Goal: Navigation & Orientation: Find specific page/section

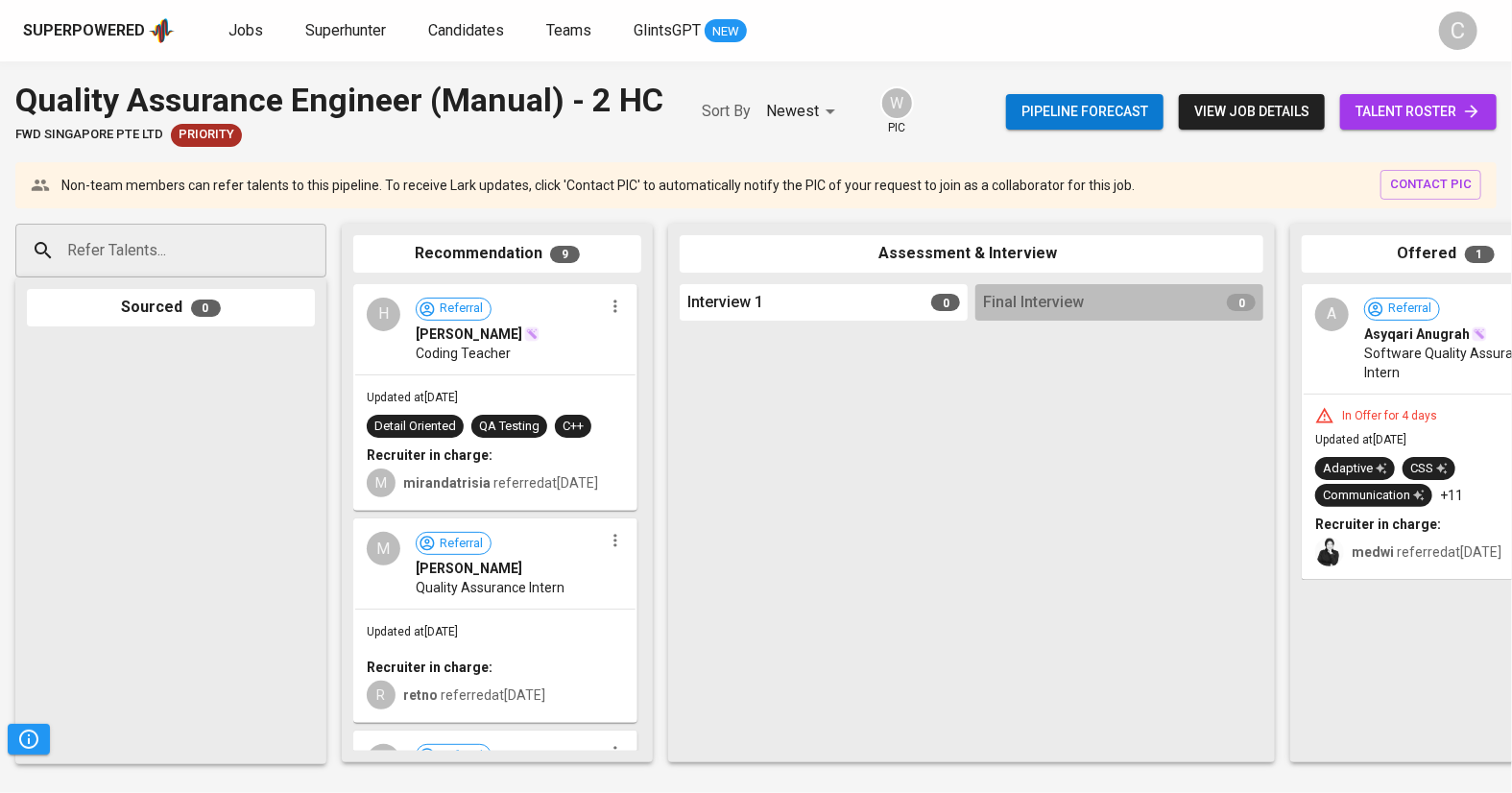
click at [1361, 116] on span "talent roster" at bounding box center [1418, 112] width 126 height 24
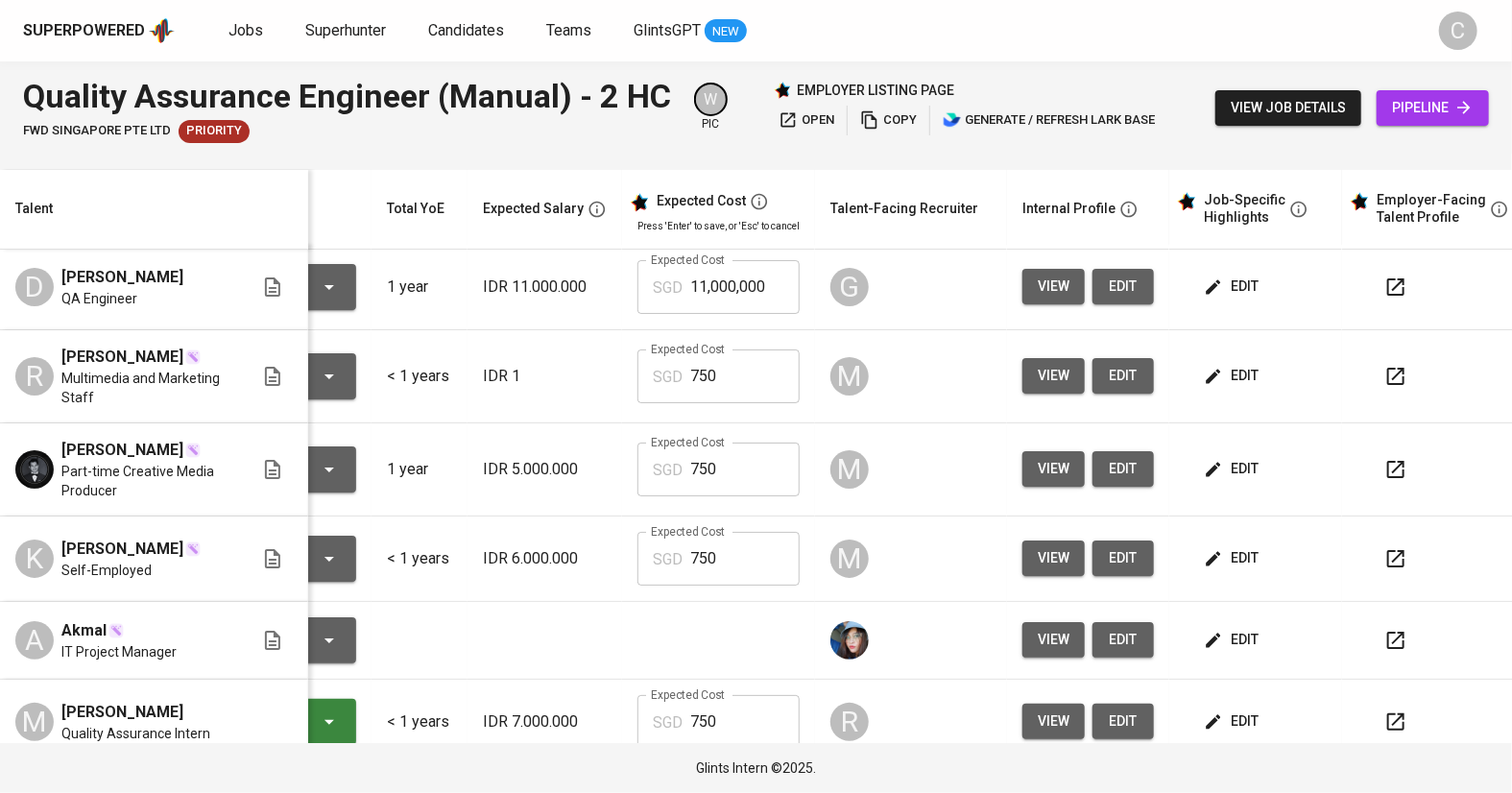
scroll to position [0, 149]
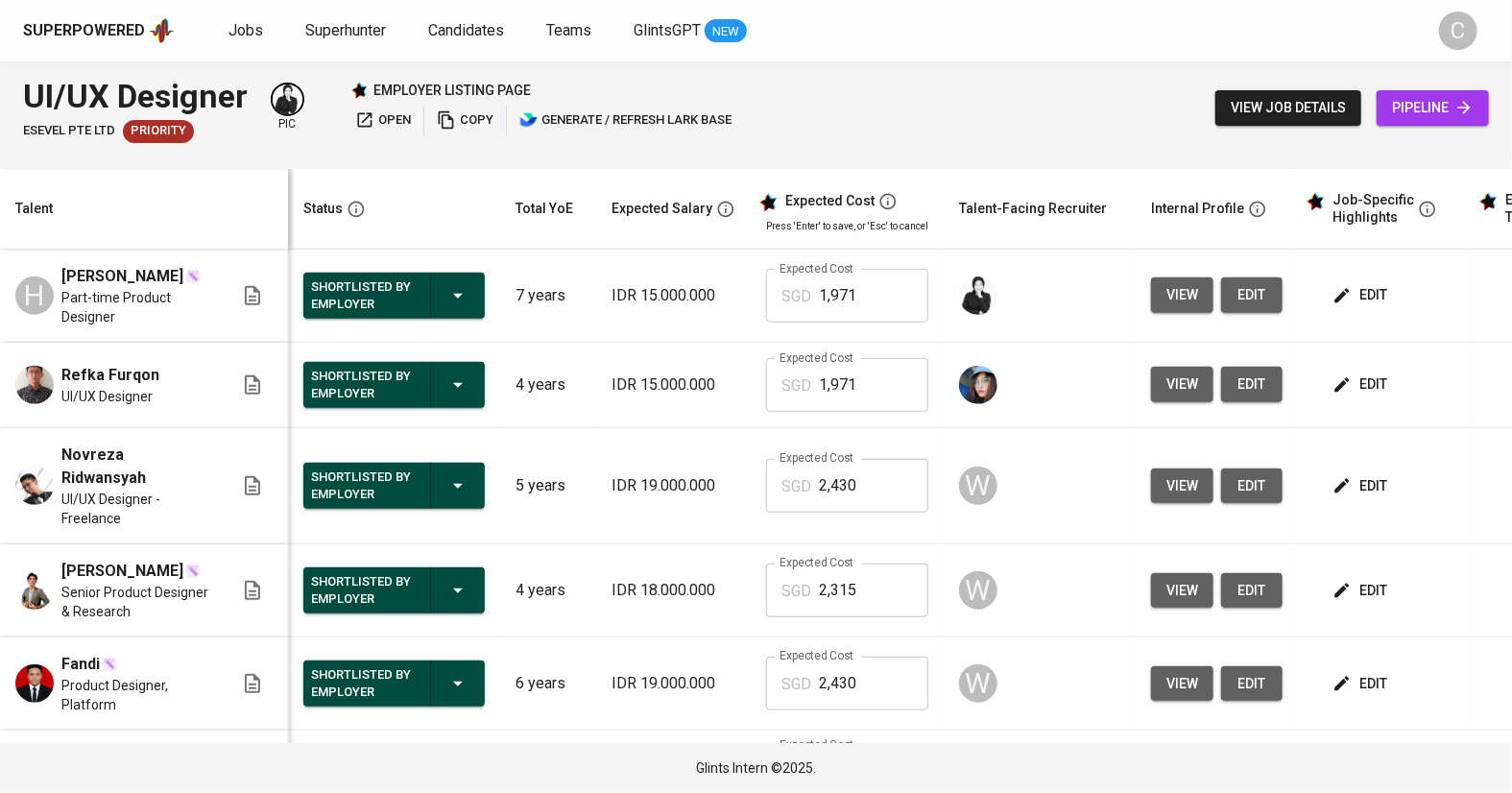
scroll to position [93, 0]
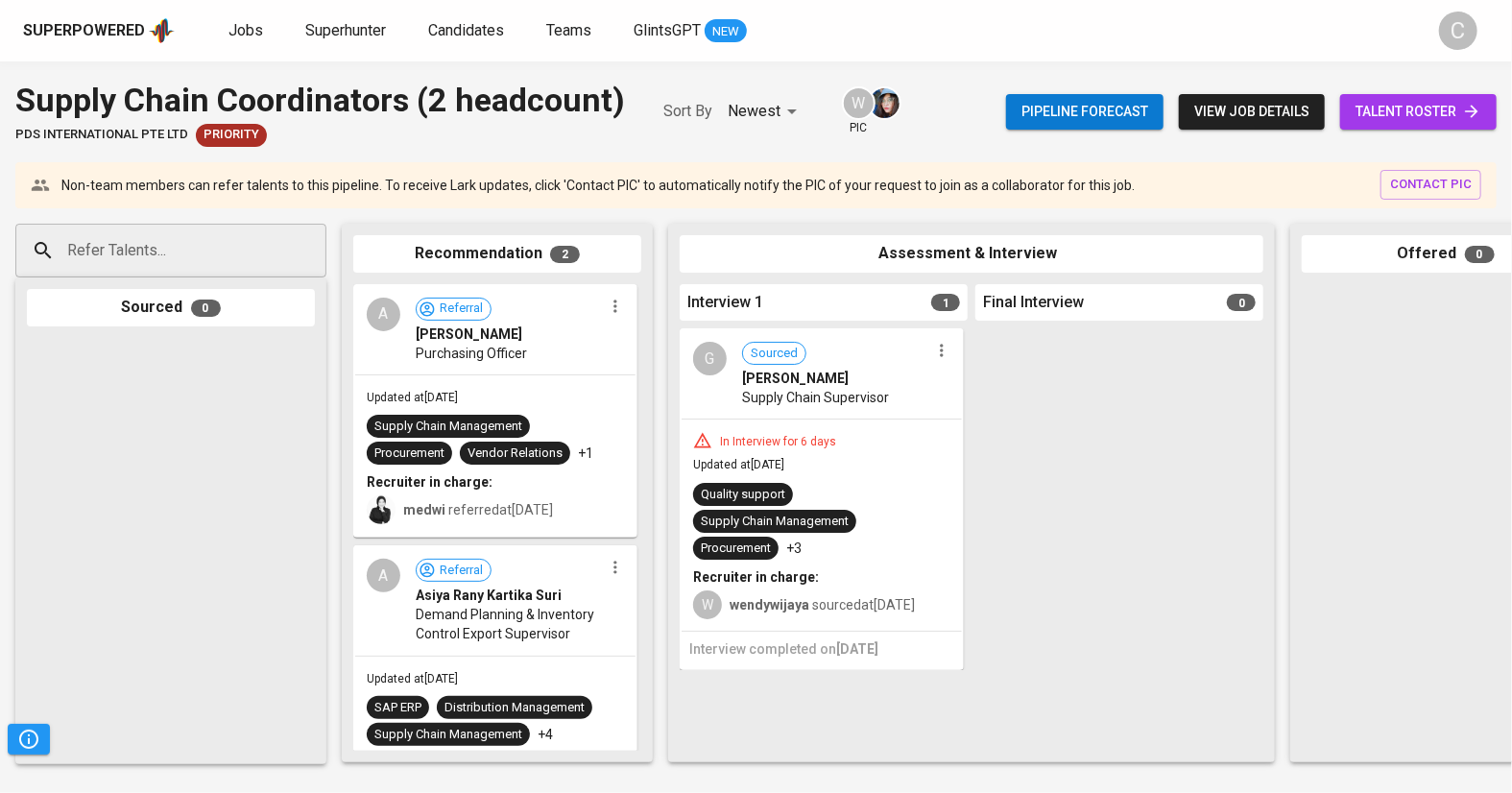
click at [1399, 116] on span "talent roster" at bounding box center [1418, 112] width 126 height 24
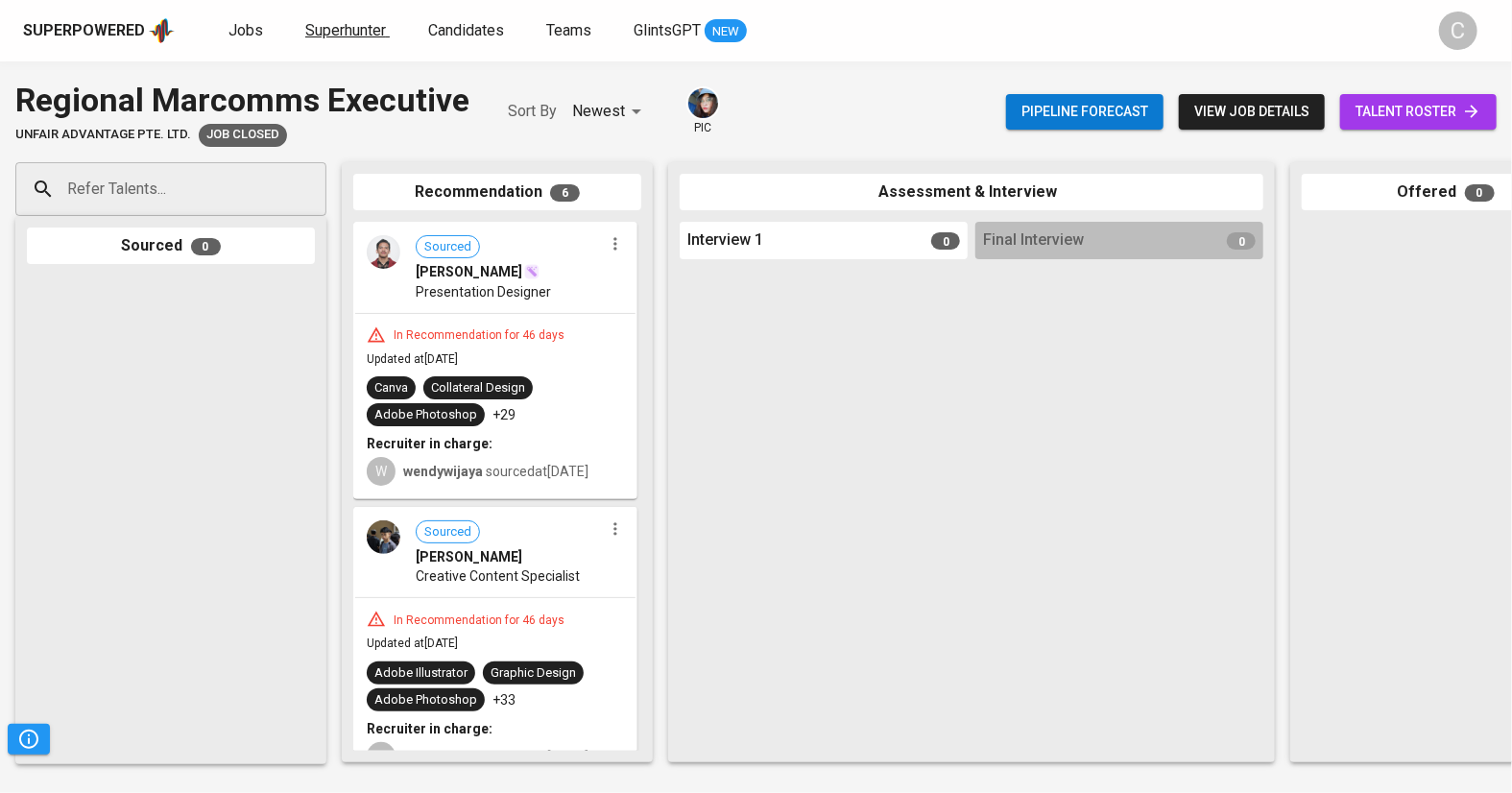
click at [359, 31] on span "Superhunter" at bounding box center [345, 30] width 80 height 18
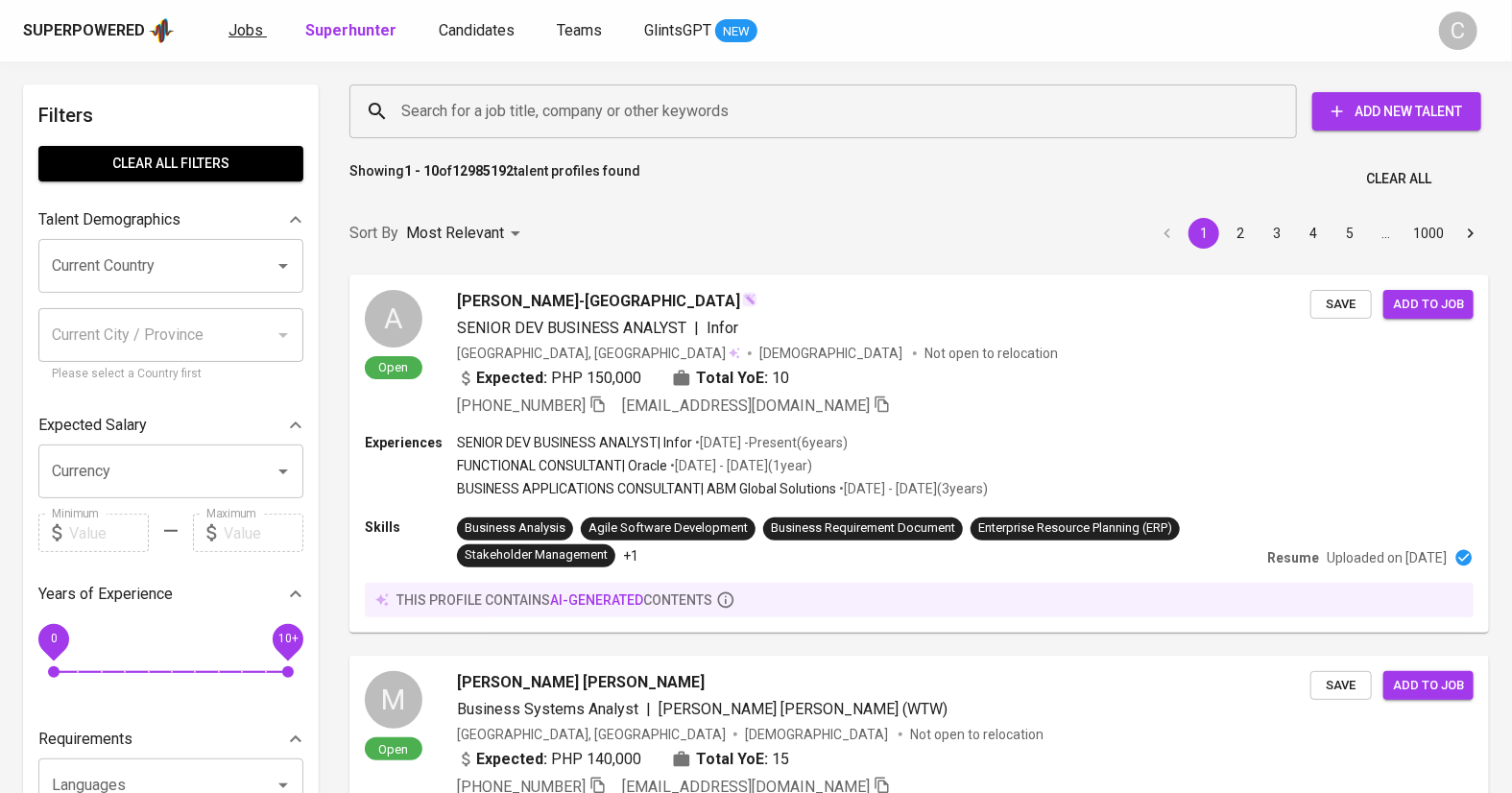
click at [245, 27] on span "Jobs" at bounding box center [246, 30] width 35 height 18
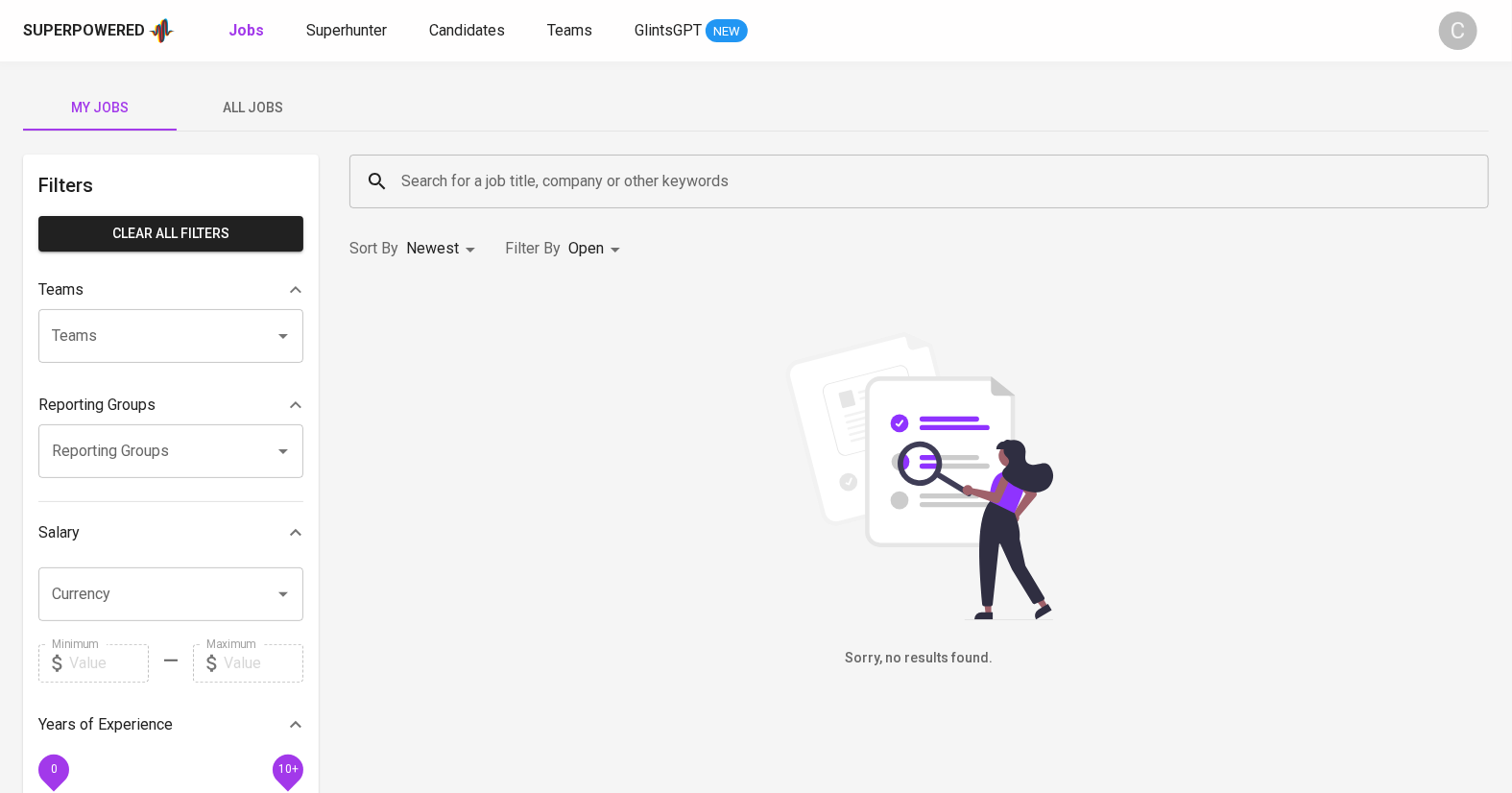
click at [1446, 470] on div "Sorry, no results found." at bounding box center [919, 501] width 1140 height 337
